Goal: Check status: Check status

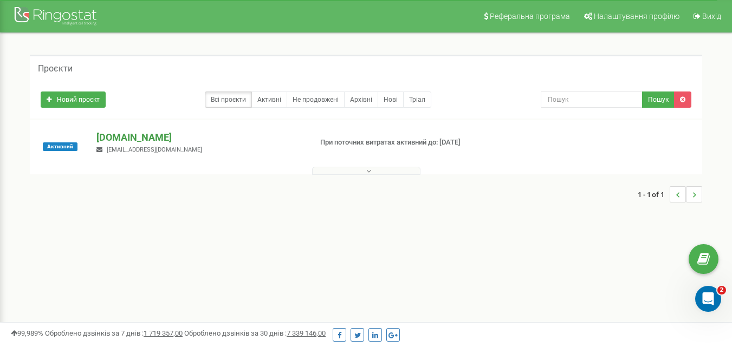
click at [144, 134] on p "[DOMAIN_NAME]" at bounding box center [199, 138] width 206 height 14
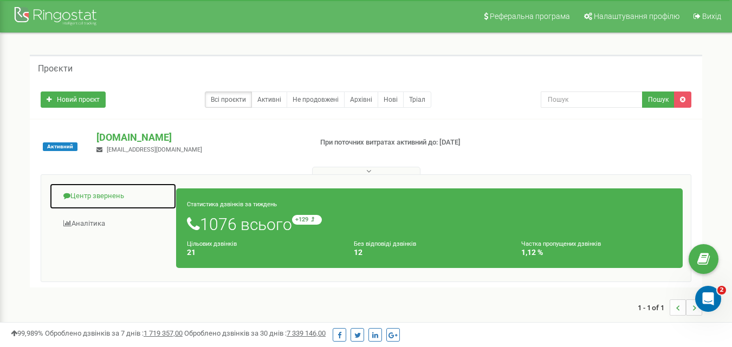
click at [108, 197] on link "Центр звернень" at bounding box center [112, 196] width 127 height 27
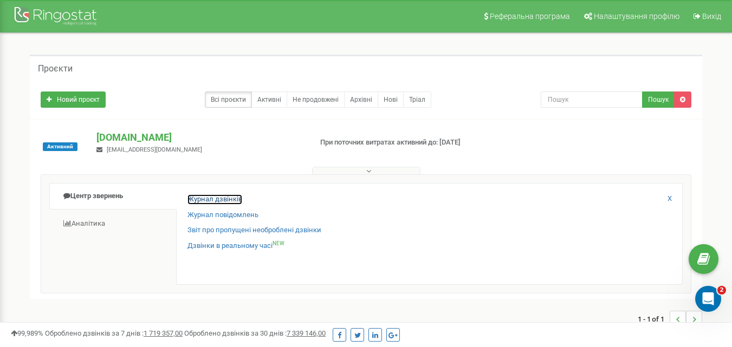
click at [232, 201] on link "Журнал дзвінків" at bounding box center [214, 199] width 55 height 10
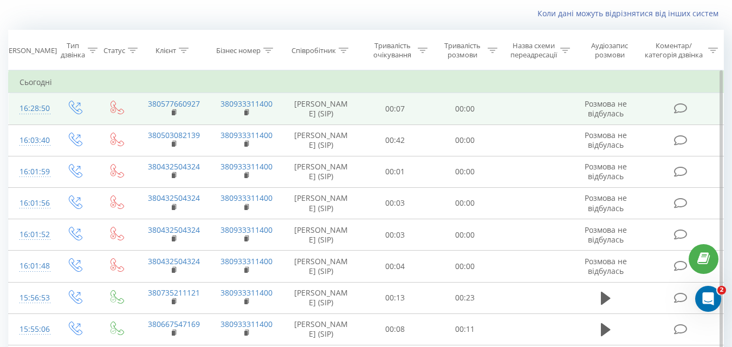
scroll to position [54, 0]
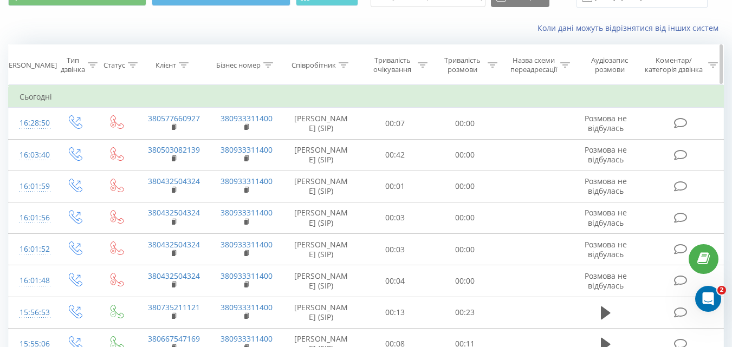
click at [483, 67] on div "Тривалість розмови" at bounding box center [462, 65] width 45 height 18
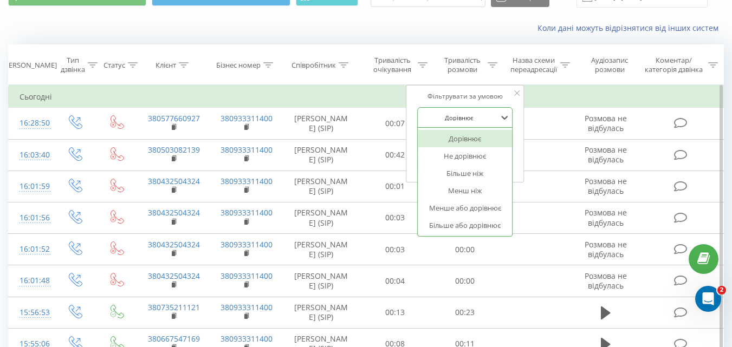
click at [478, 113] on div at bounding box center [458, 118] width 77 height 10
click at [476, 169] on div "Більше ніж" at bounding box center [465, 173] width 94 height 17
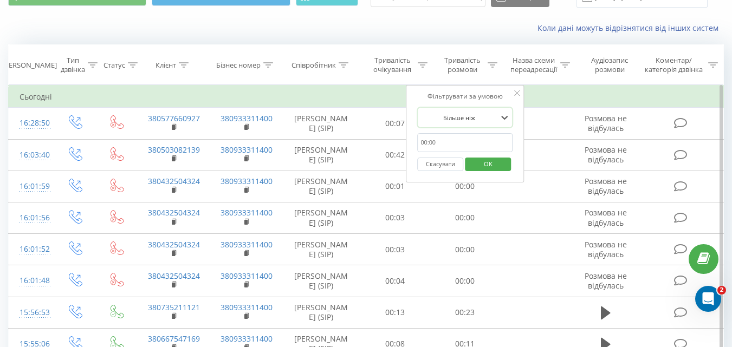
click at [438, 150] on input "text" at bounding box center [464, 142] width 95 height 19
type input "59"
click at [493, 168] on span "OK" at bounding box center [488, 163] width 30 height 17
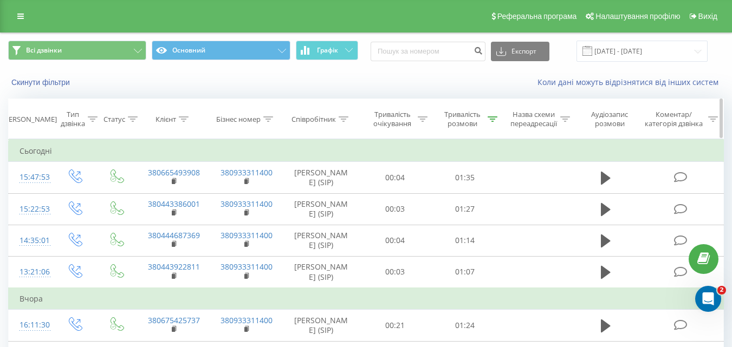
click at [489, 120] on icon at bounding box center [493, 118] width 10 height 5
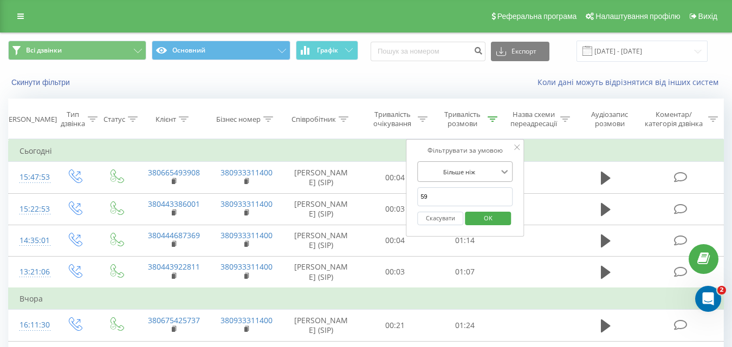
click at [502, 174] on icon at bounding box center [504, 171] width 11 height 11
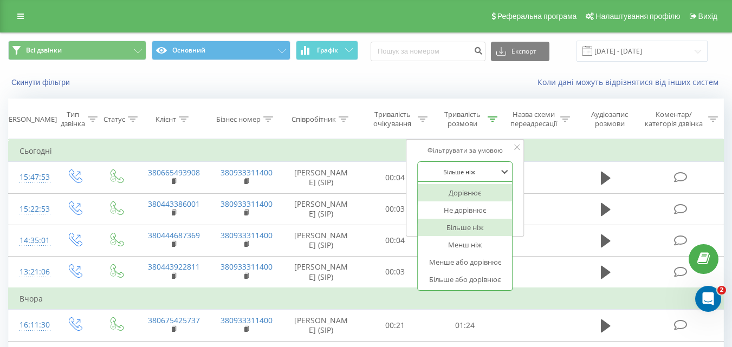
click at [516, 145] on icon at bounding box center [516, 147] width 5 height 5
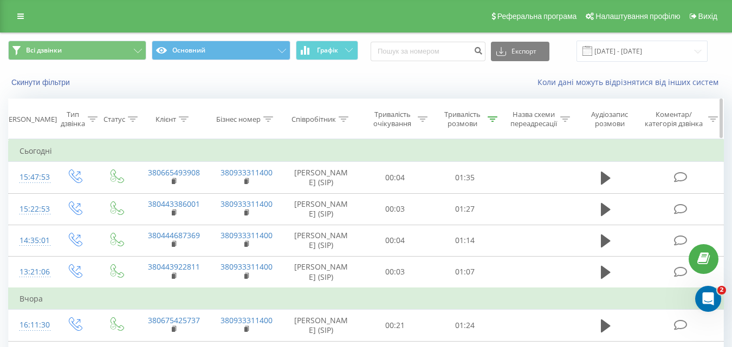
click at [492, 124] on div "Тривалість розмови" at bounding box center [468, 119] width 57 height 18
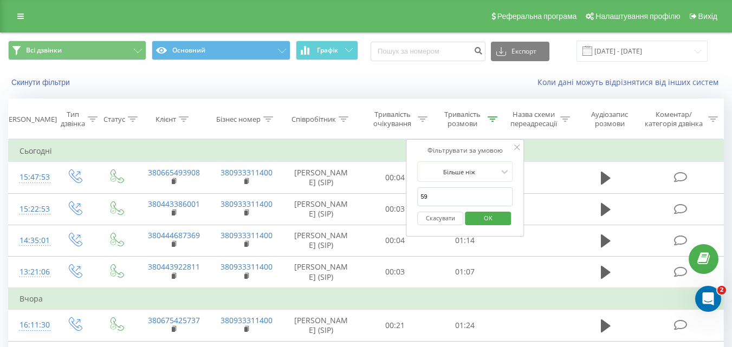
click at [439, 215] on button "Скасувати" at bounding box center [440, 219] width 46 height 14
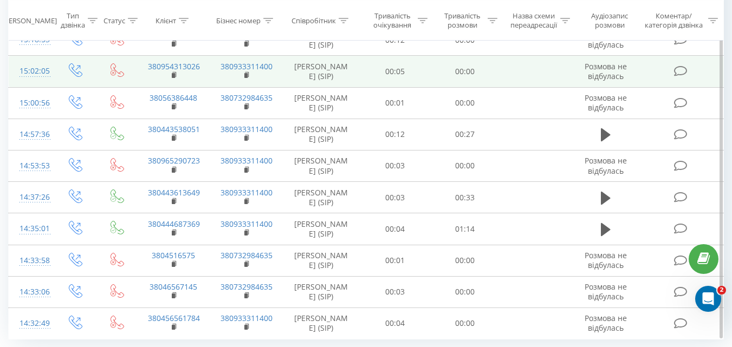
scroll to position [644, 0]
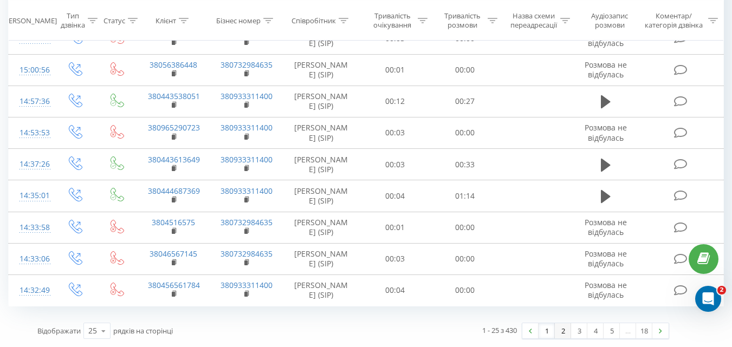
click at [561, 332] on link "2" at bounding box center [563, 330] width 16 height 15
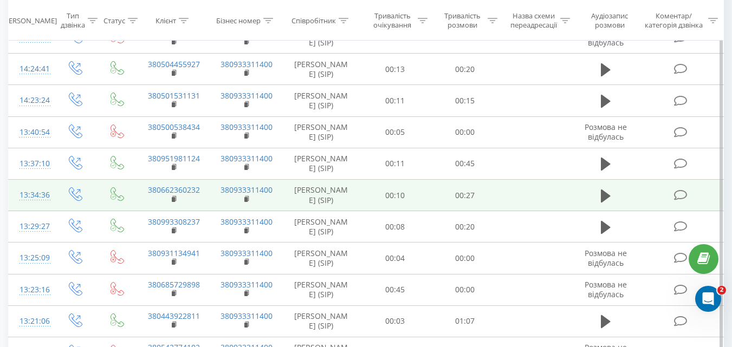
scroll to position [644, 0]
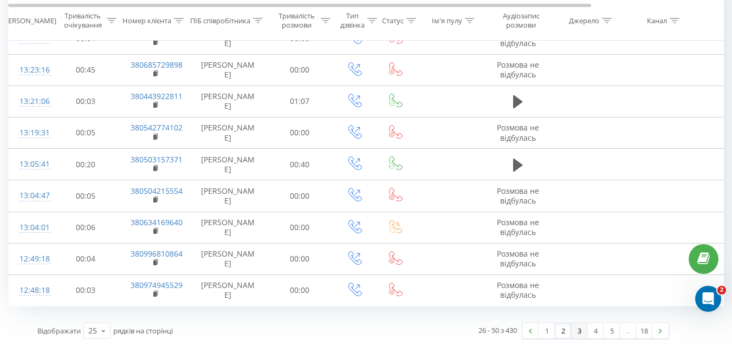
click at [575, 332] on link "3" at bounding box center [579, 330] width 16 height 15
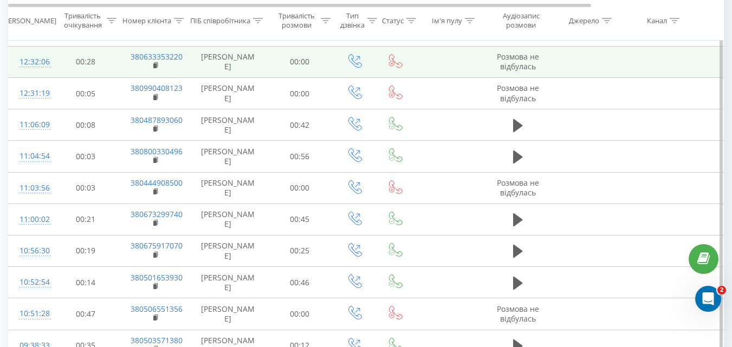
scroll to position [644, 0]
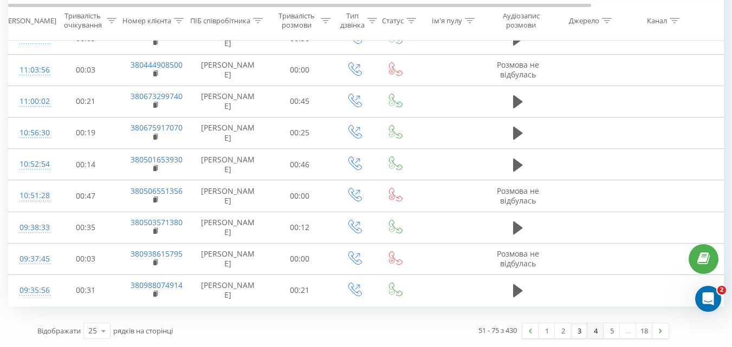
click at [594, 332] on link "4" at bounding box center [595, 330] width 16 height 15
